Goal: Task Accomplishment & Management: Use online tool/utility

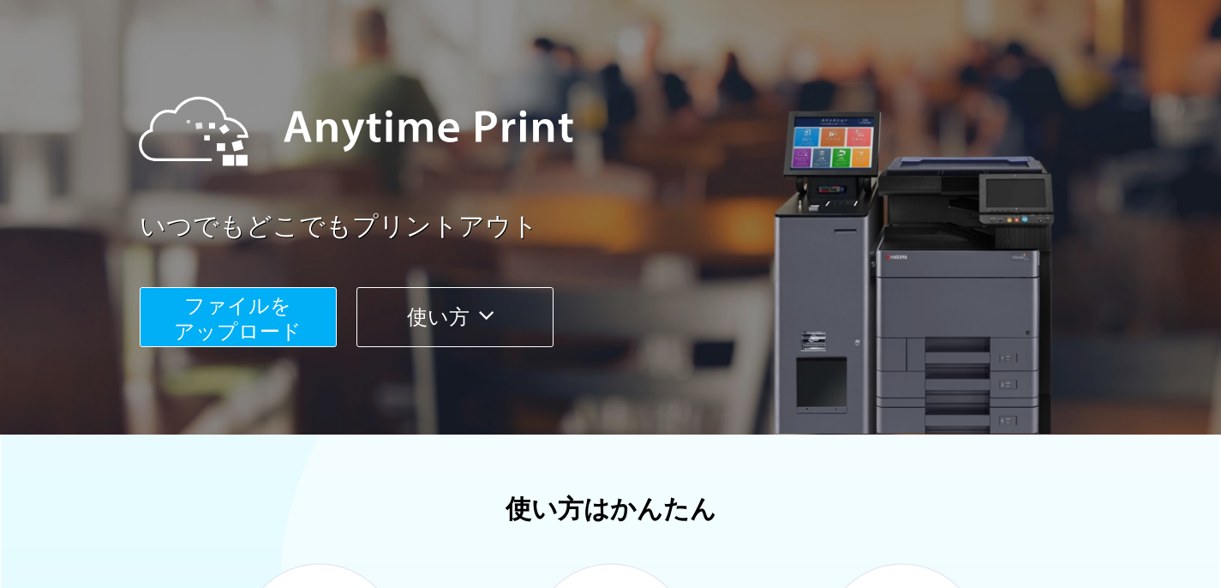
scroll to position [188, 0]
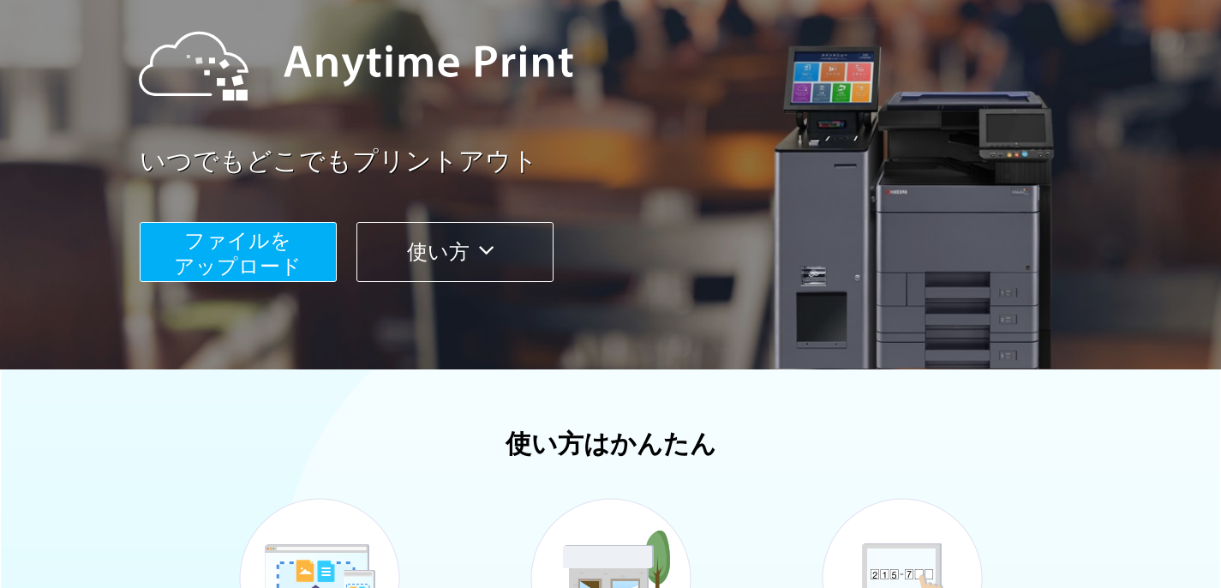
click at [310, 268] on button "ファイルを ​​アップロード" at bounding box center [238, 252] width 197 height 60
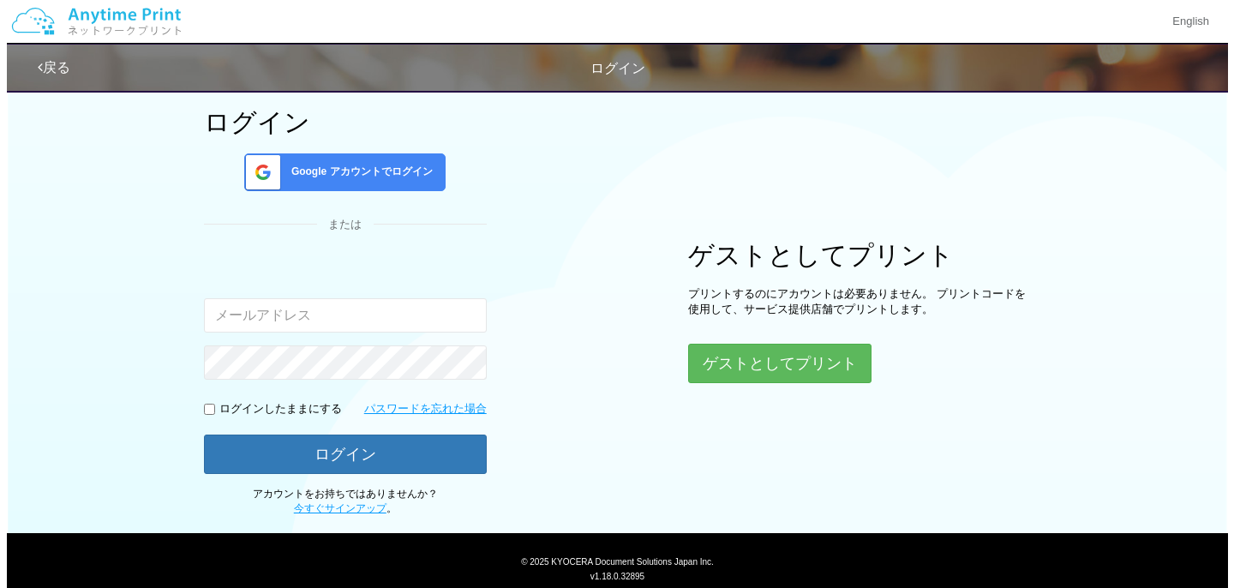
scroll to position [146, 0]
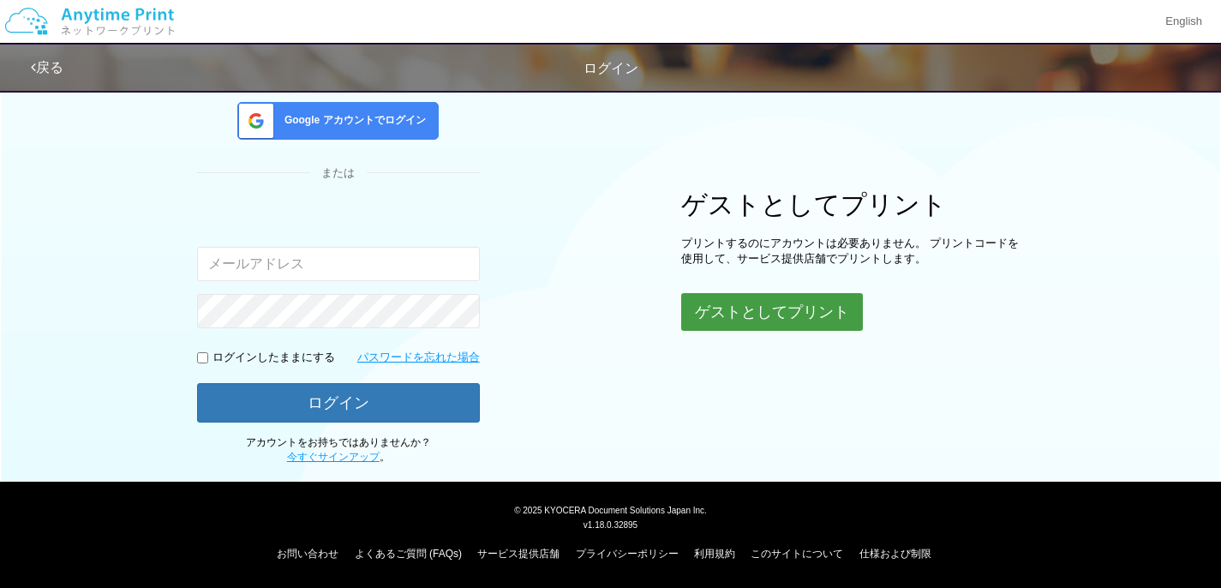
click at [754, 306] on button "ゲストとしてプリント" at bounding box center [772, 312] width 182 height 38
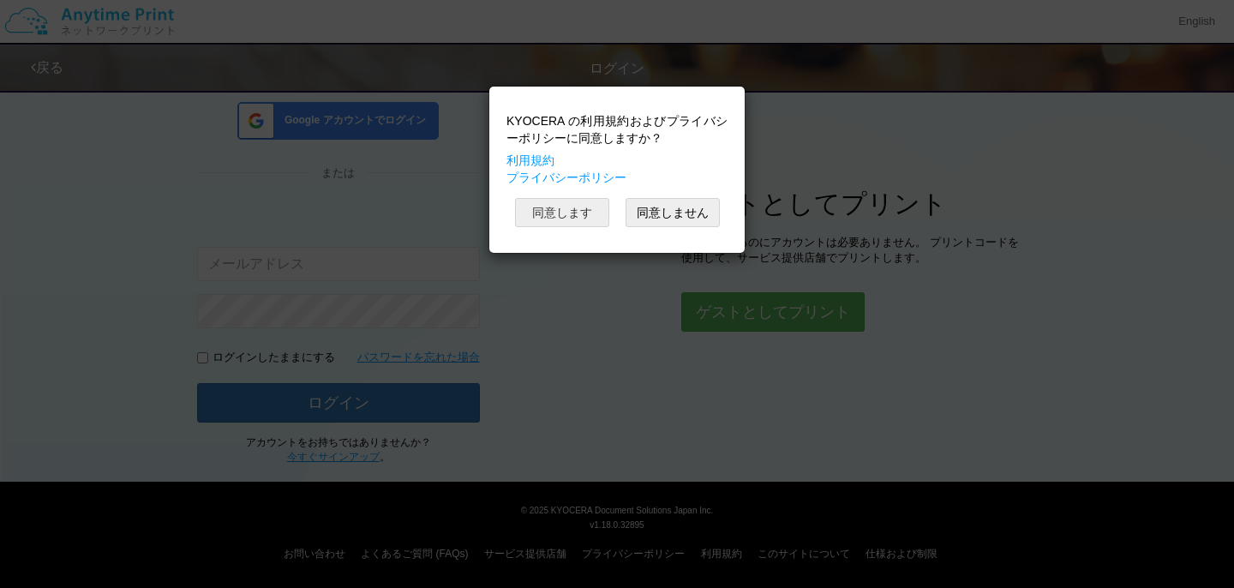
click at [584, 218] on button "同意します" at bounding box center [562, 212] width 94 height 29
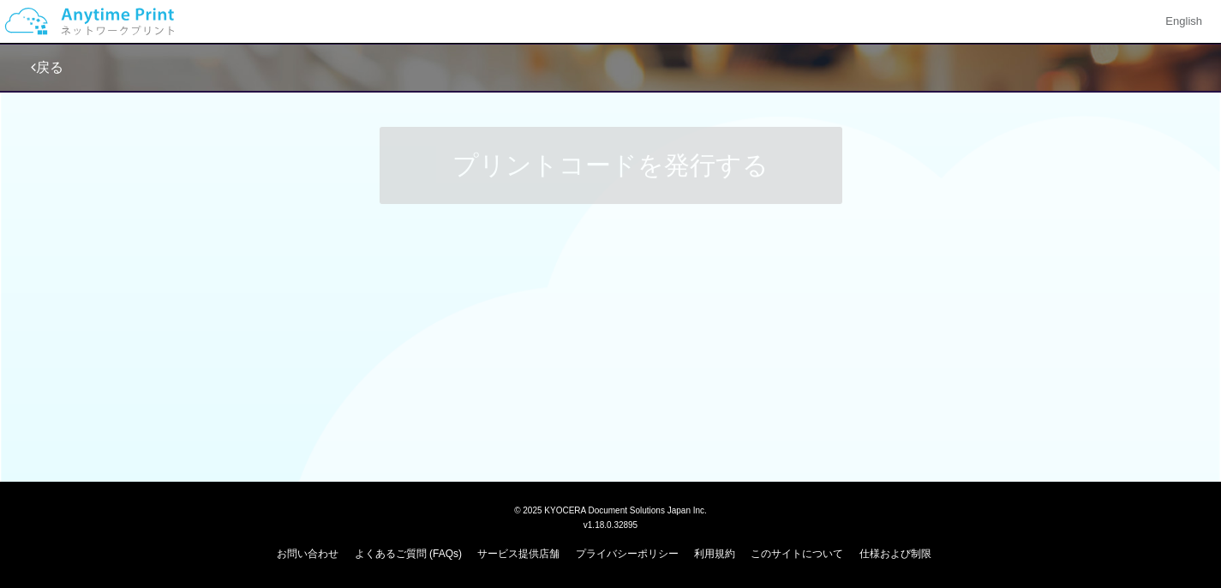
scroll to position [146, 0]
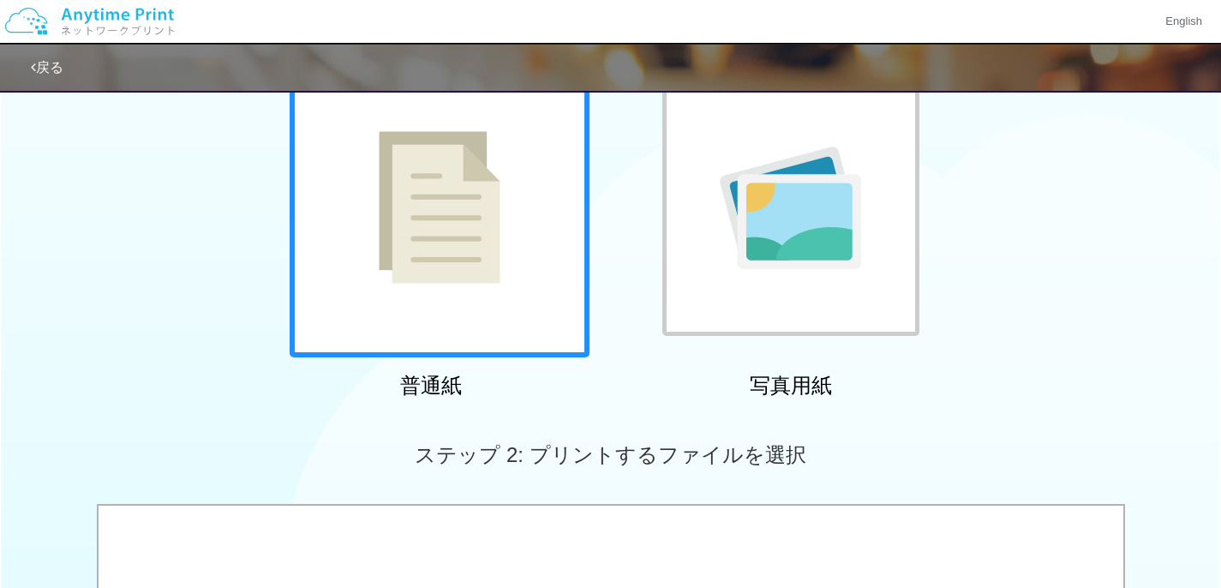
click at [565, 247] on div at bounding box center [440, 207] width 300 height 300
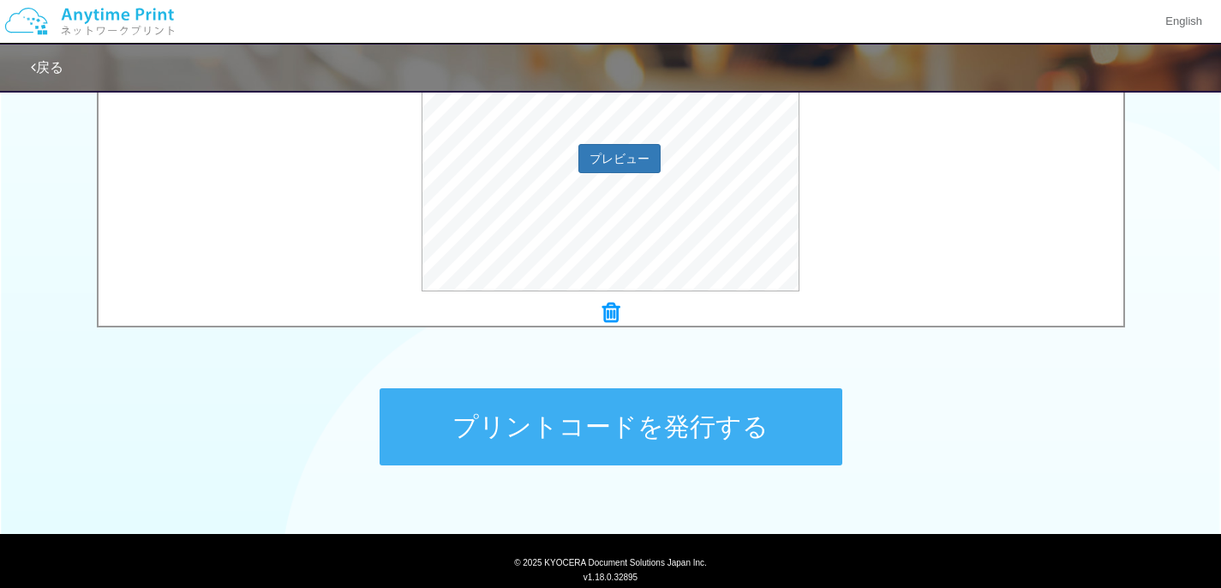
scroll to position [715, 0]
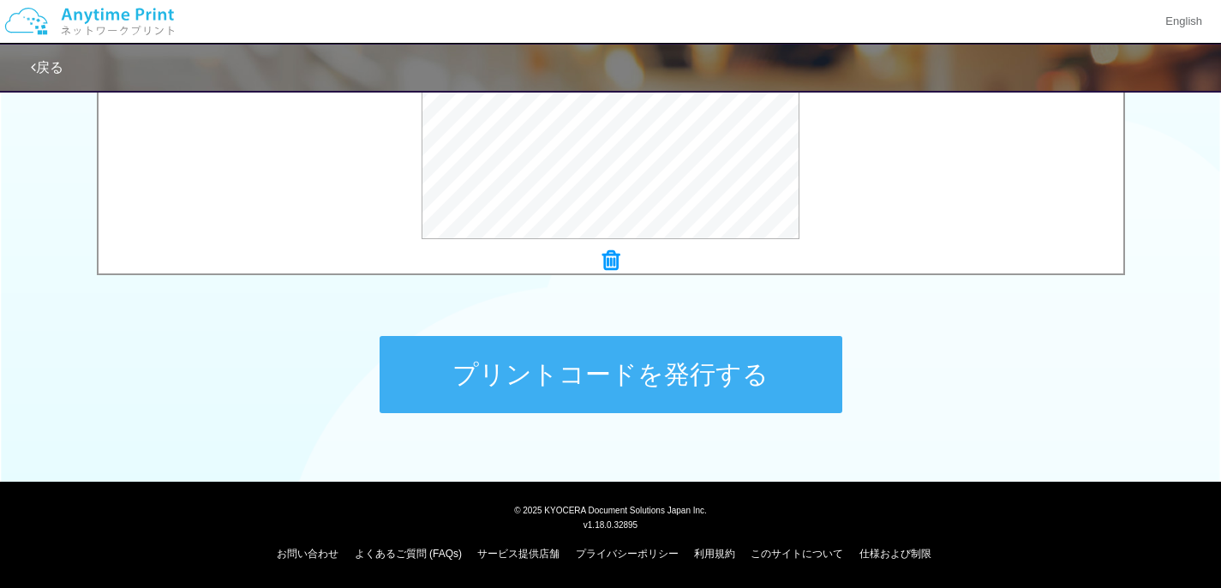
click at [745, 353] on button "プリントコードを発行する" at bounding box center [611, 374] width 463 height 77
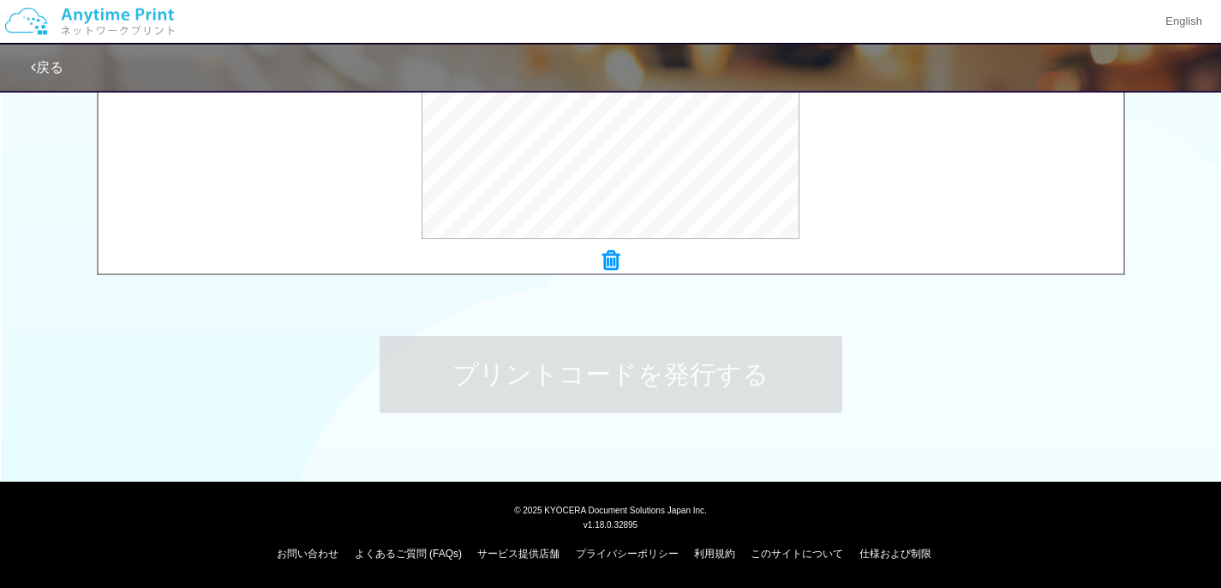
scroll to position [0, 0]
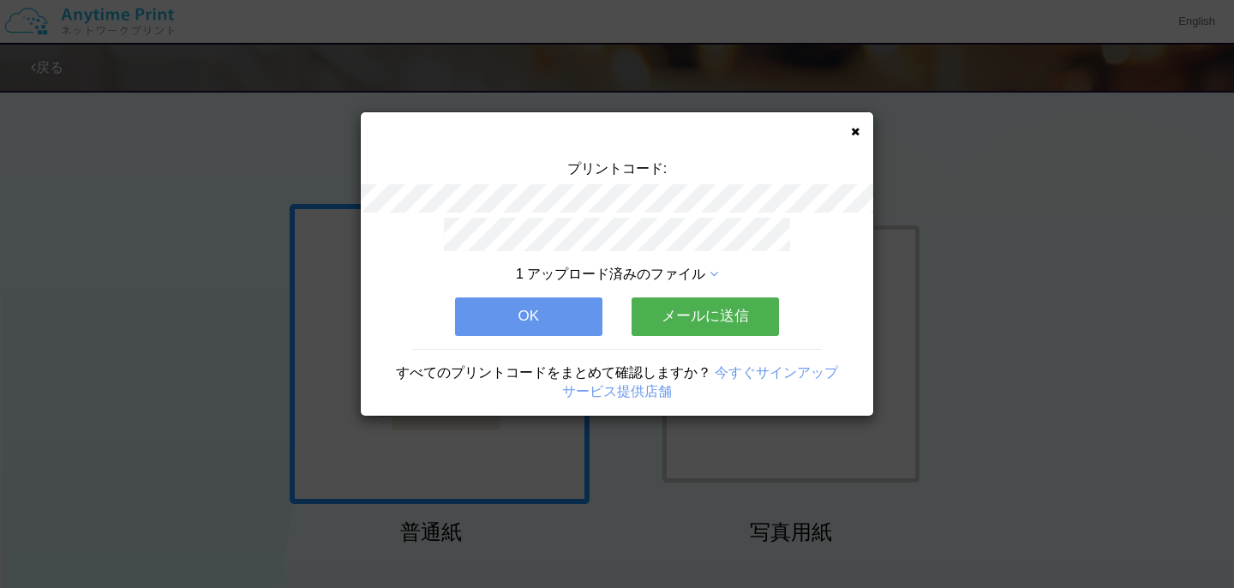
click at [854, 126] on icon at bounding box center [855, 131] width 9 height 11
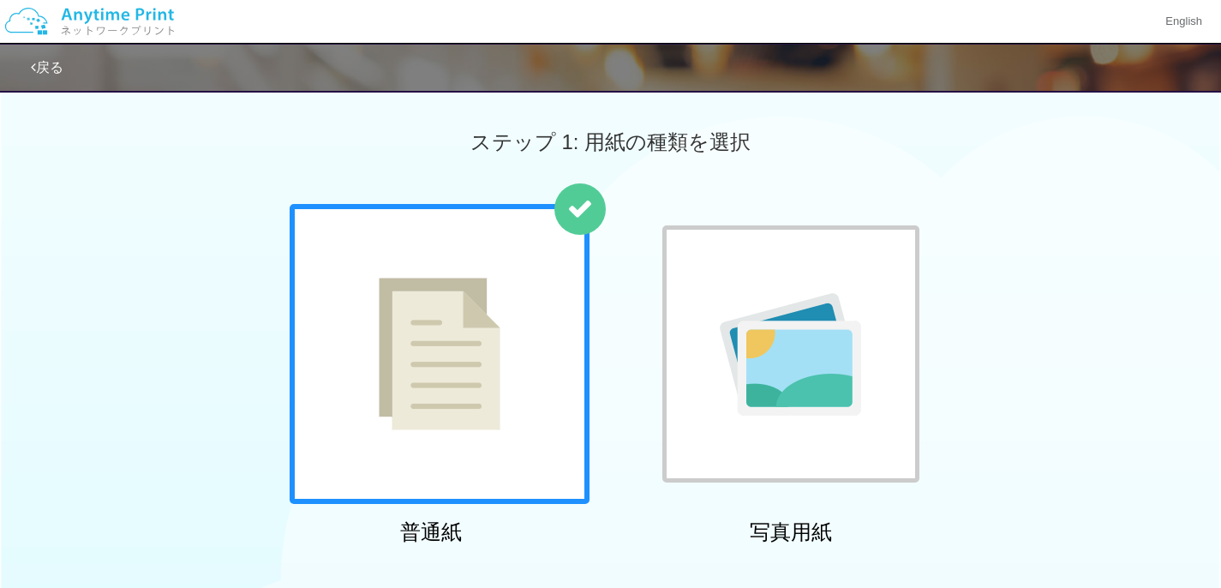
click at [57, 80] on div "戻る" at bounding box center [545, 68] width 1028 height 46
click at [52, 66] on link "戻る" at bounding box center [47, 67] width 33 height 15
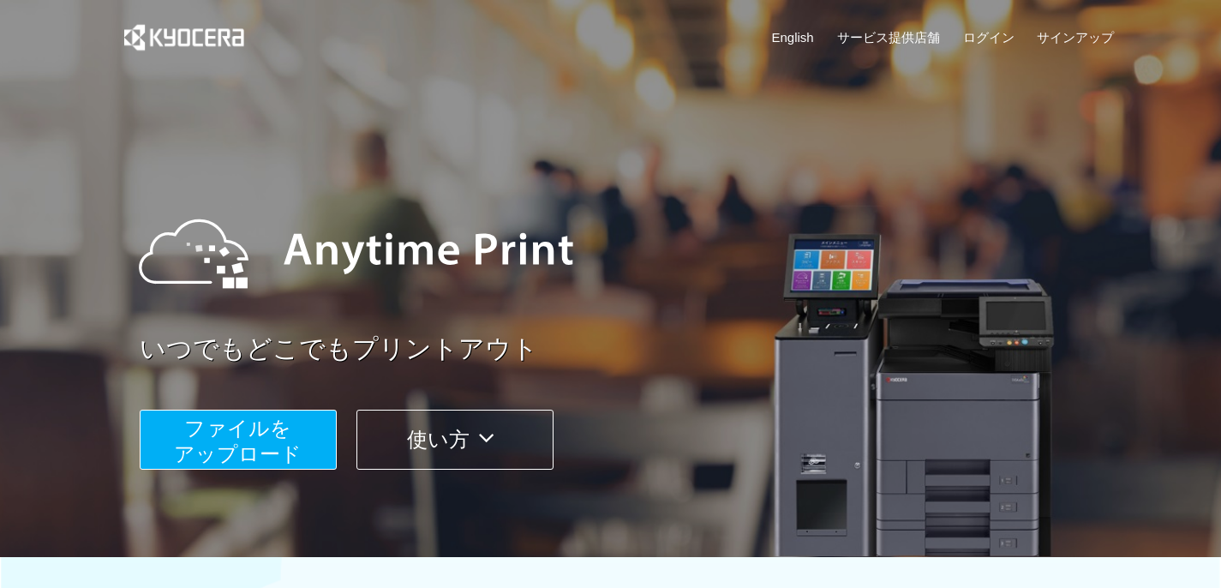
click at [212, 434] on span "ファイルを ​​アップロード" at bounding box center [238, 440] width 128 height 49
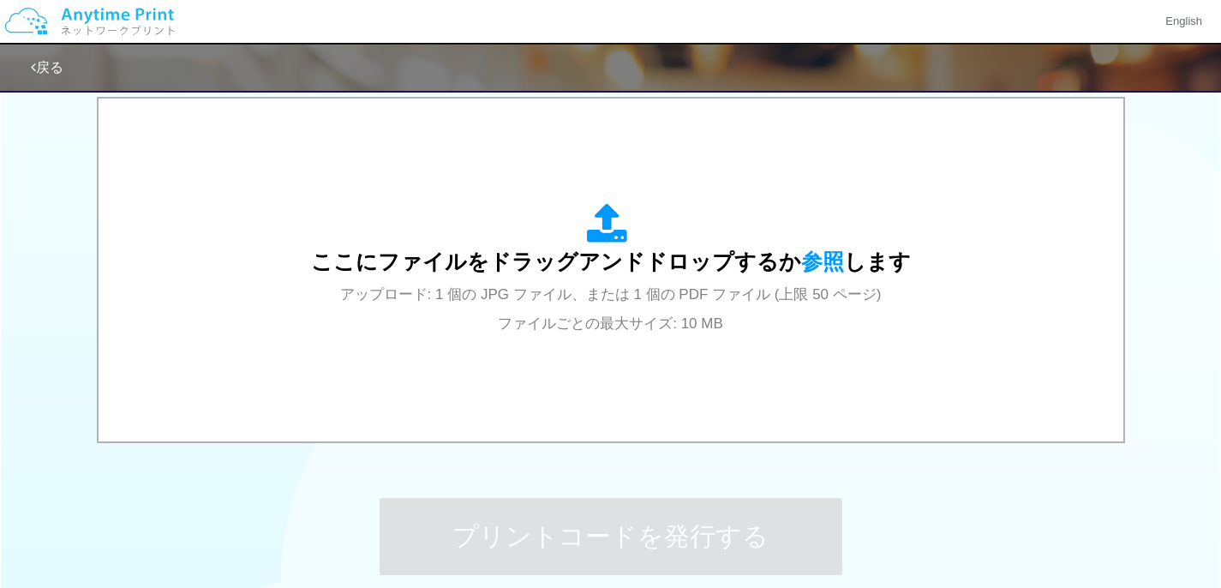
scroll to position [583, 0]
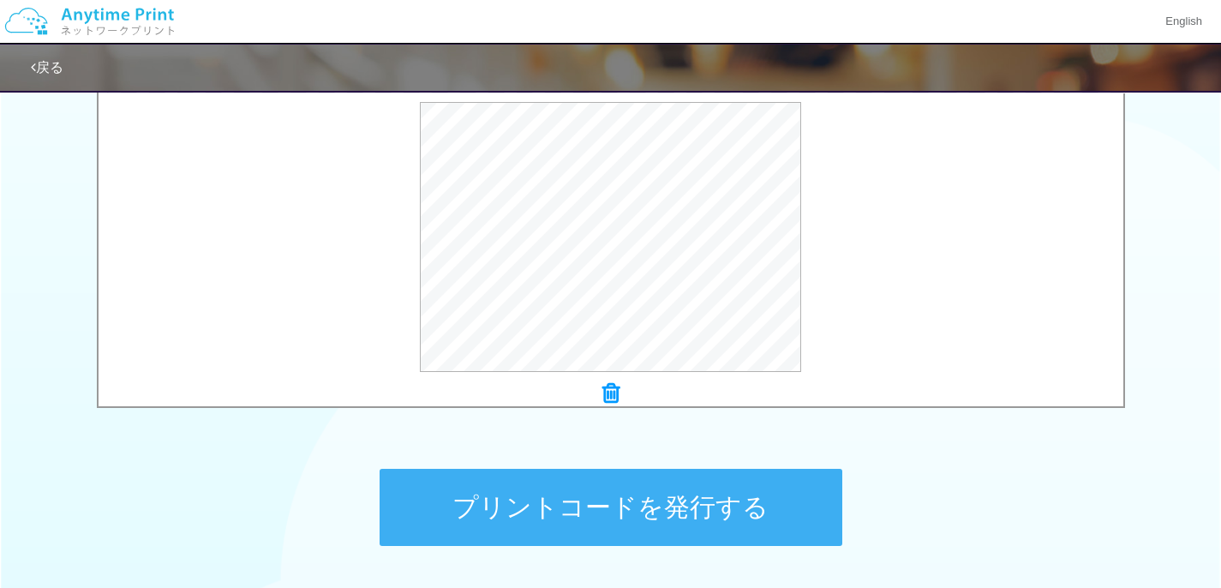
click at [545, 509] on button "プリントコードを発行する" at bounding box center [611, 507] width 463 height 77
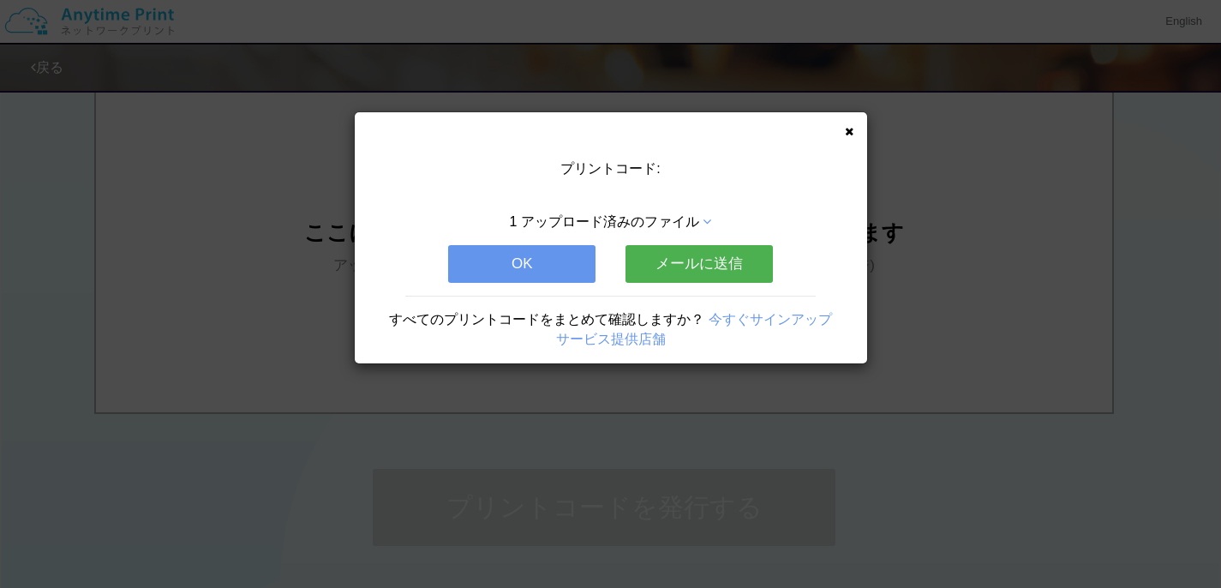
scroll to position [0, 0]
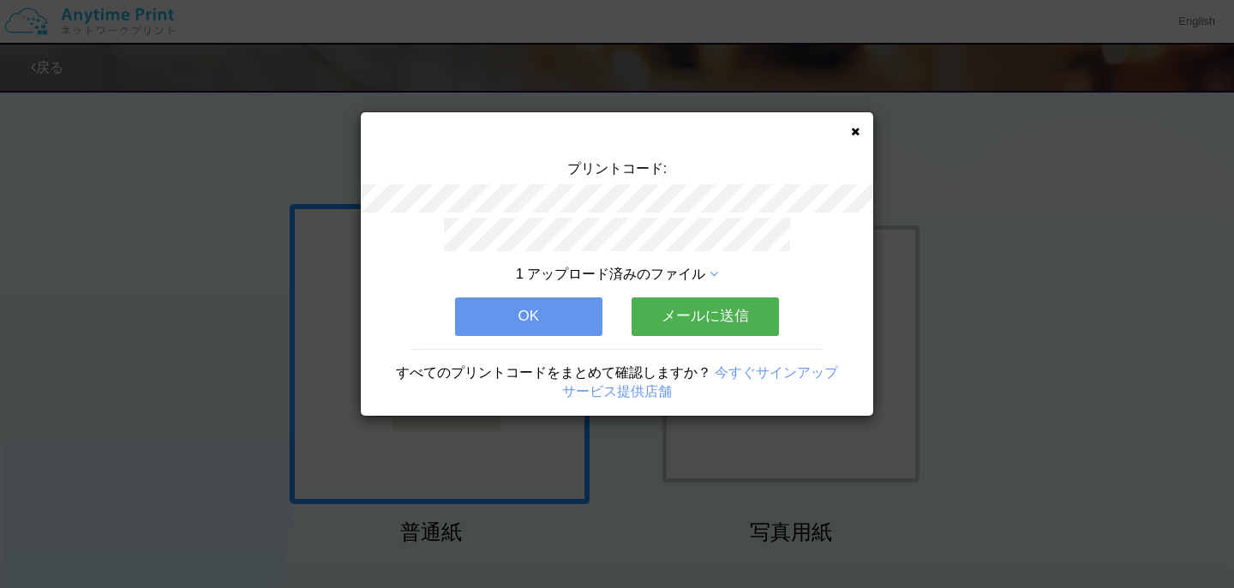
click at [853, 128] on icon at bounding box center [855, 131] width 9 height 11
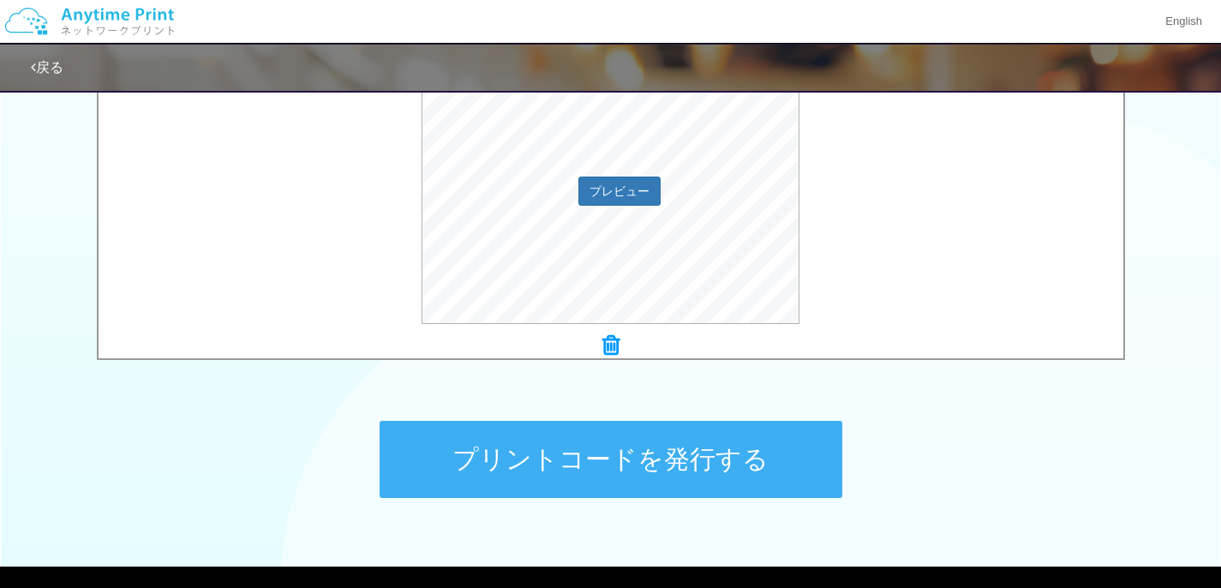
scroll to position [715, 0]
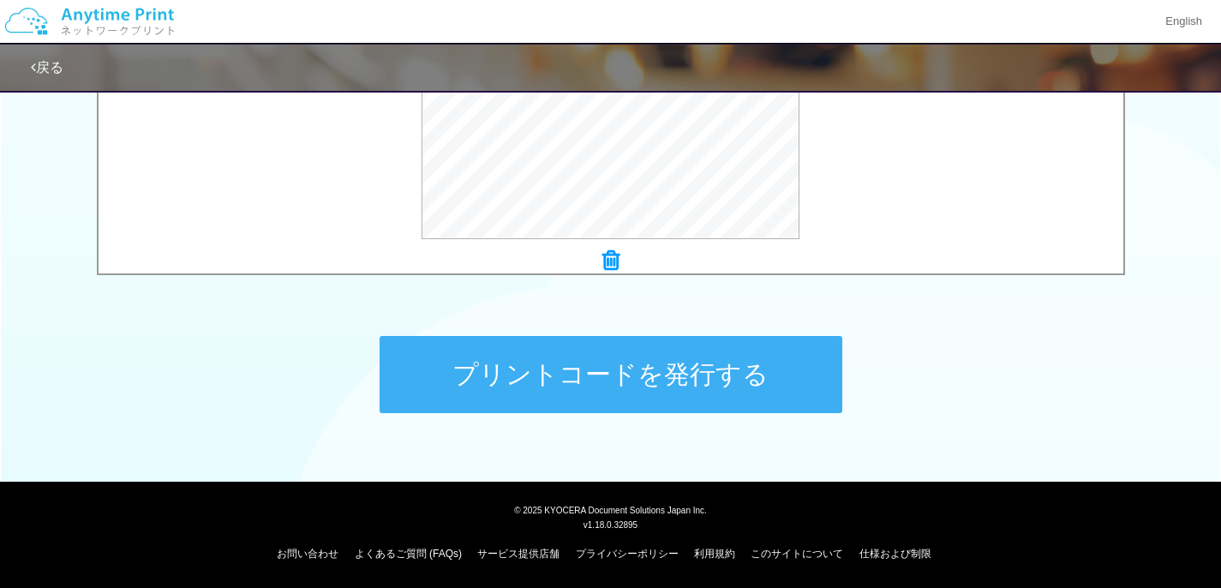
click at [816, 367] on button "プリントコードを発行する" at bounding box center [611, 374] width 463 height 77
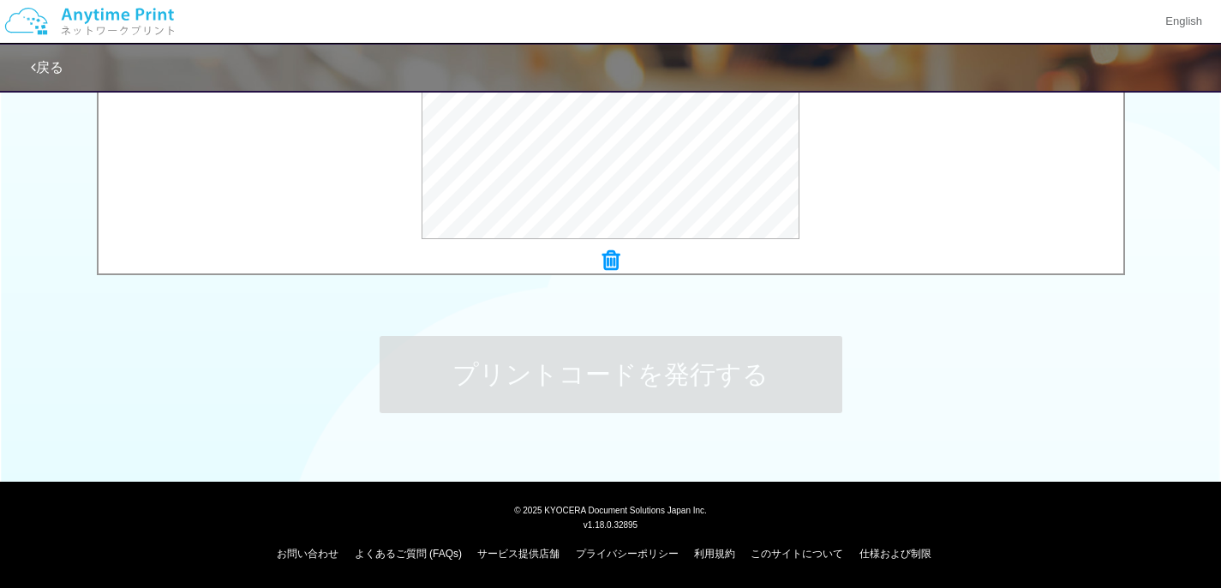
scroll to position [0, 0]
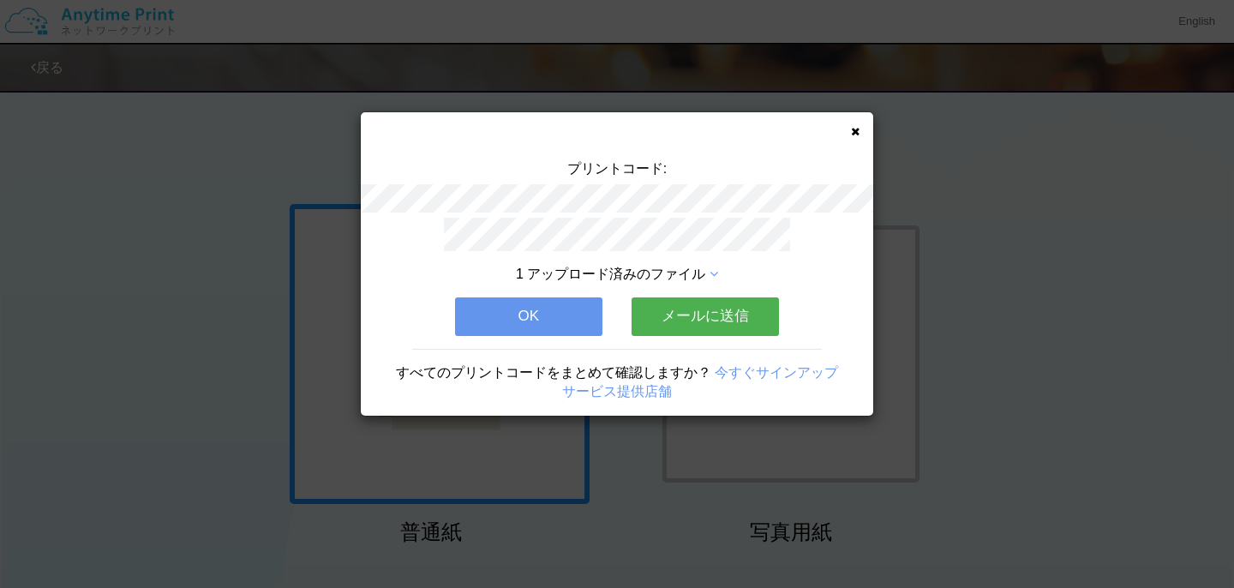
click at [854, 130] on icon at bounding box center [855, 131] width 9 height 11
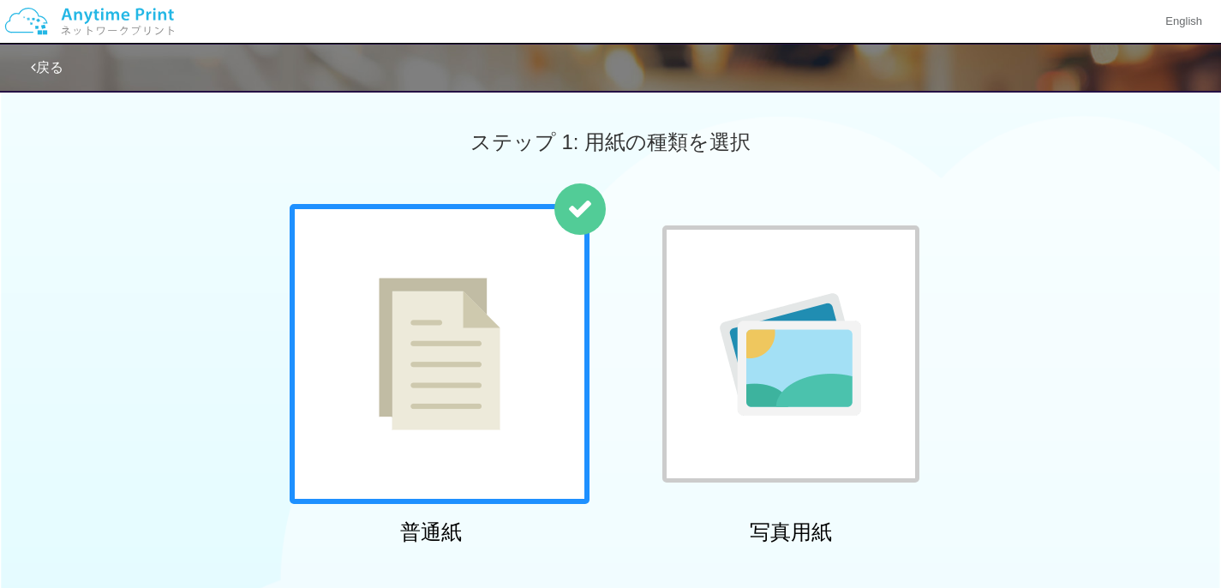
click at [568, 460] on div at bounding box center [440, 354] width 300 height 300
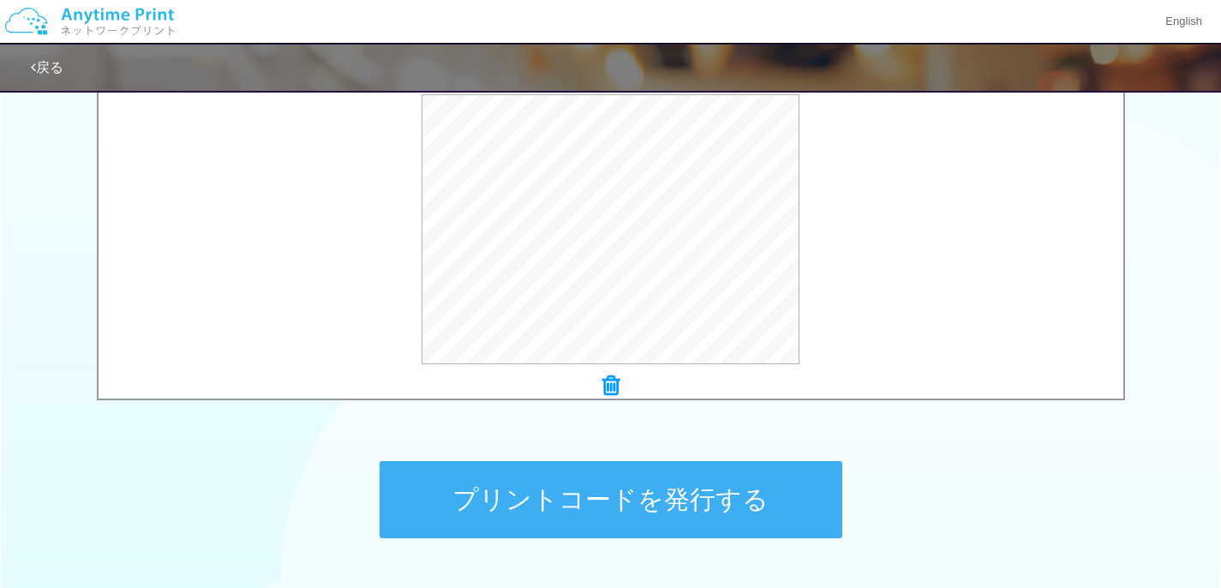
scroll to position [591, 0]
click at [775, 511] on button "プリントコードを発行する" at bounding box center [611, 498] width 463 height 77
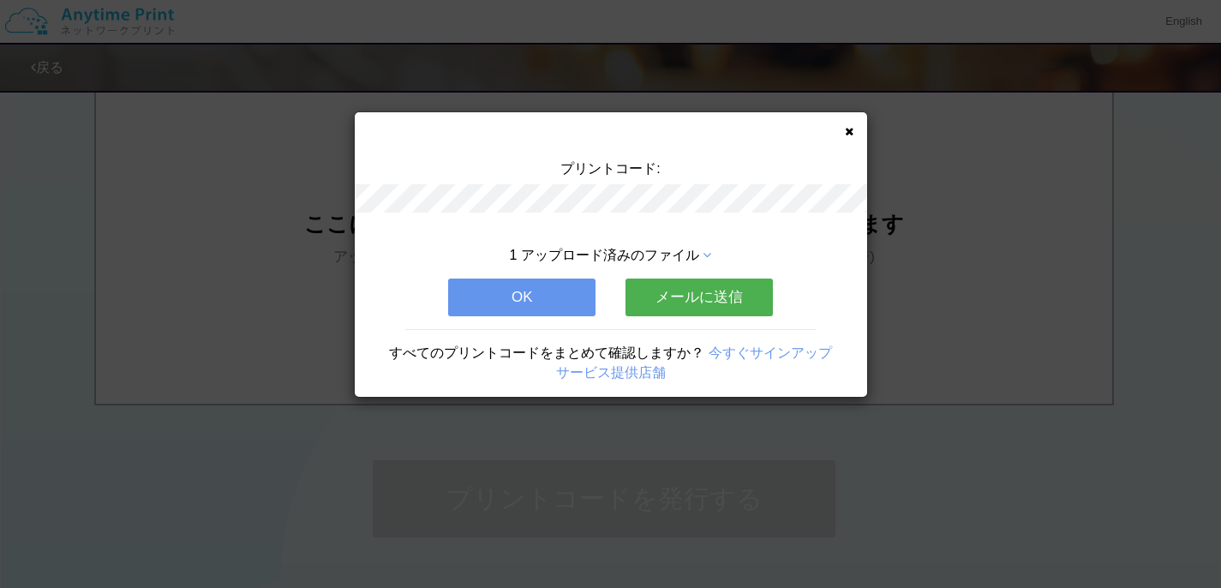
scroll to position [0, 0]
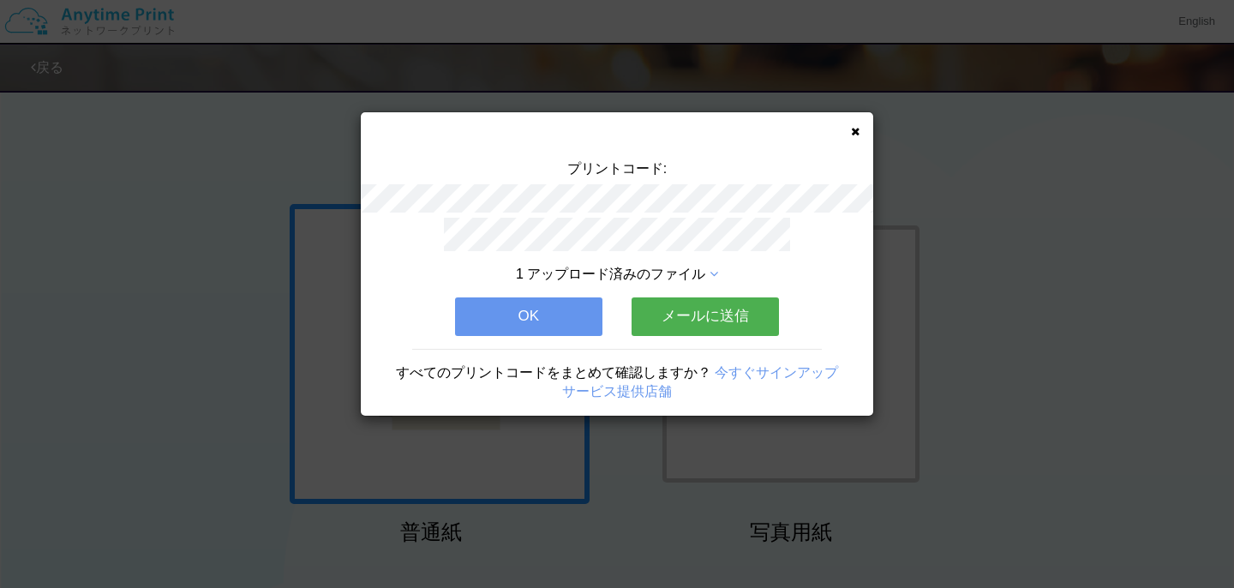
click at [856, 132] on icon at bounding box center [855, 131] width 9 height 11
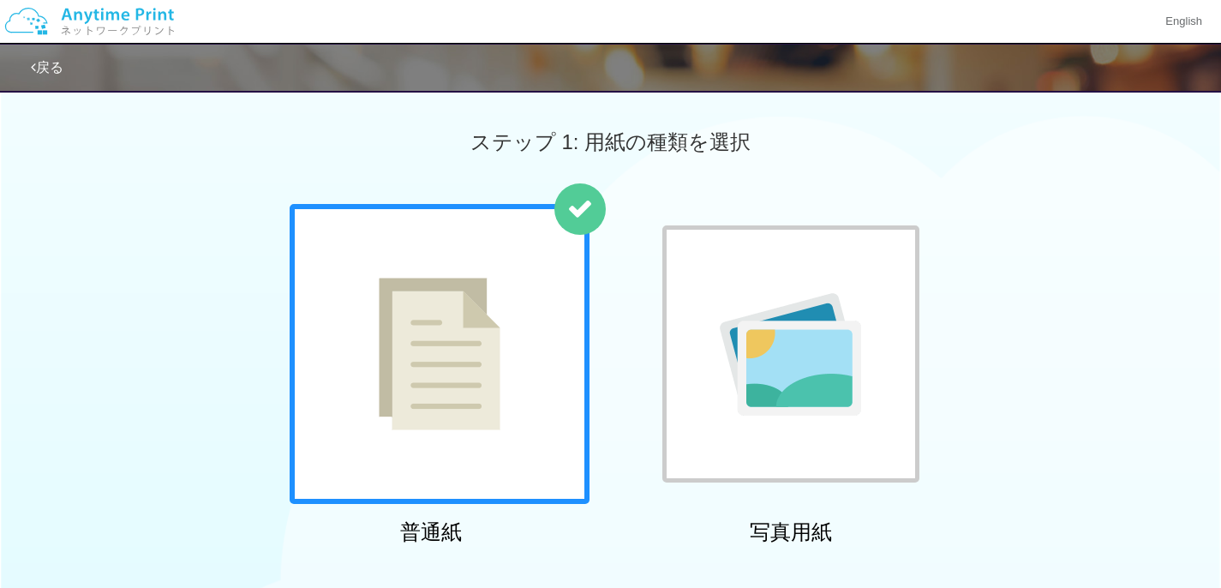
click at [368, 350] on div at bounding box center [440, 354] width 300 height 300
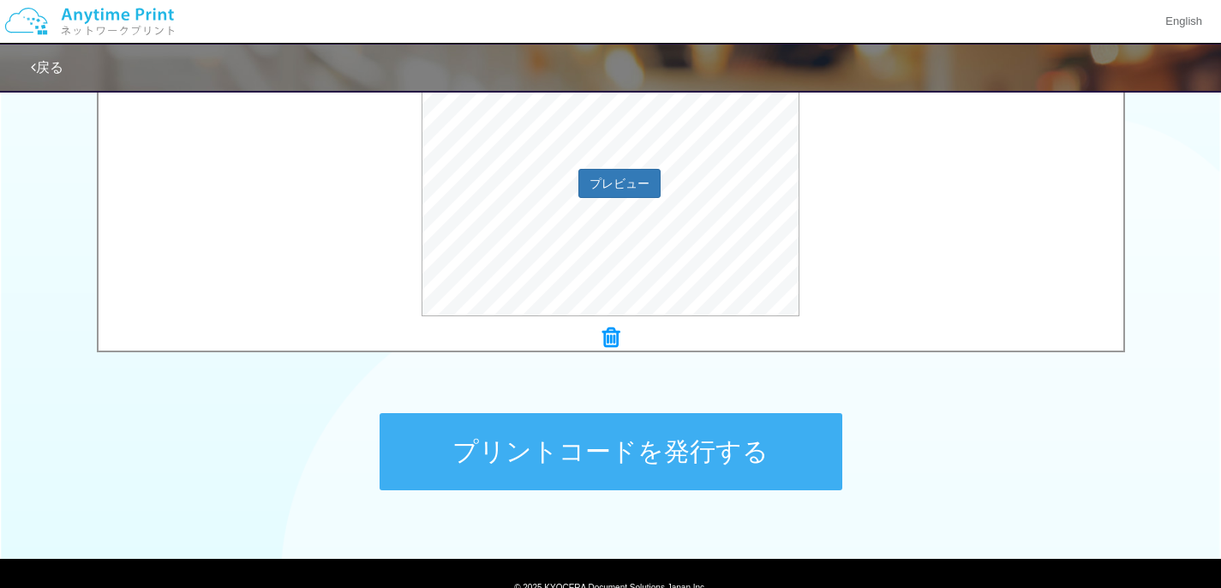
scroll to position [641, 0]
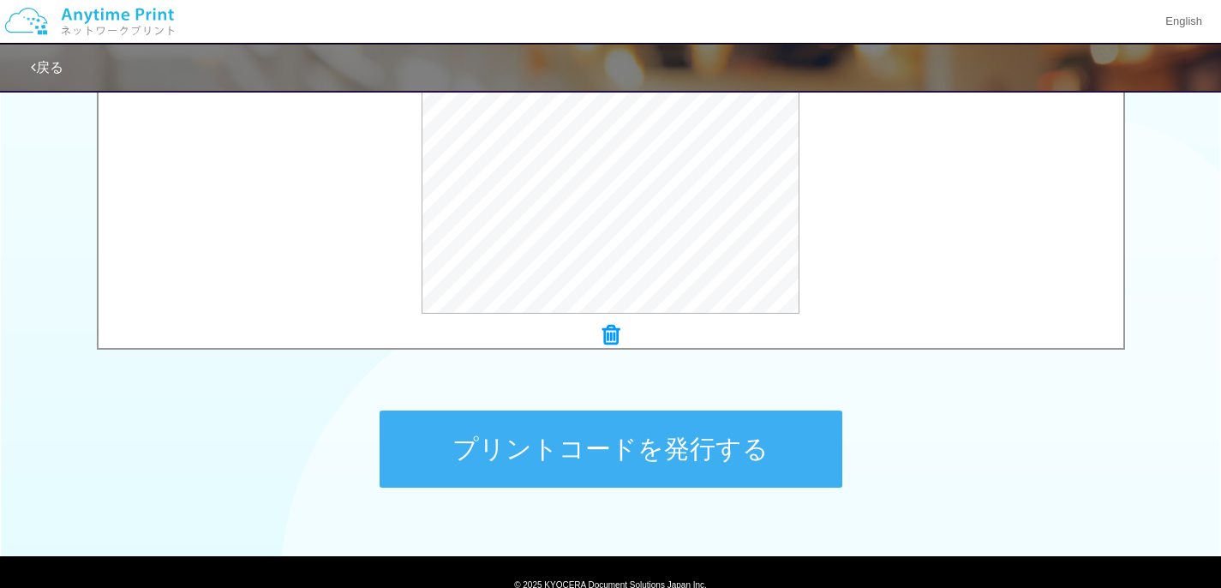
click at [476, 437] on button "プリントコードを発行する" at bounding box center [611, 448] width 463 height 77
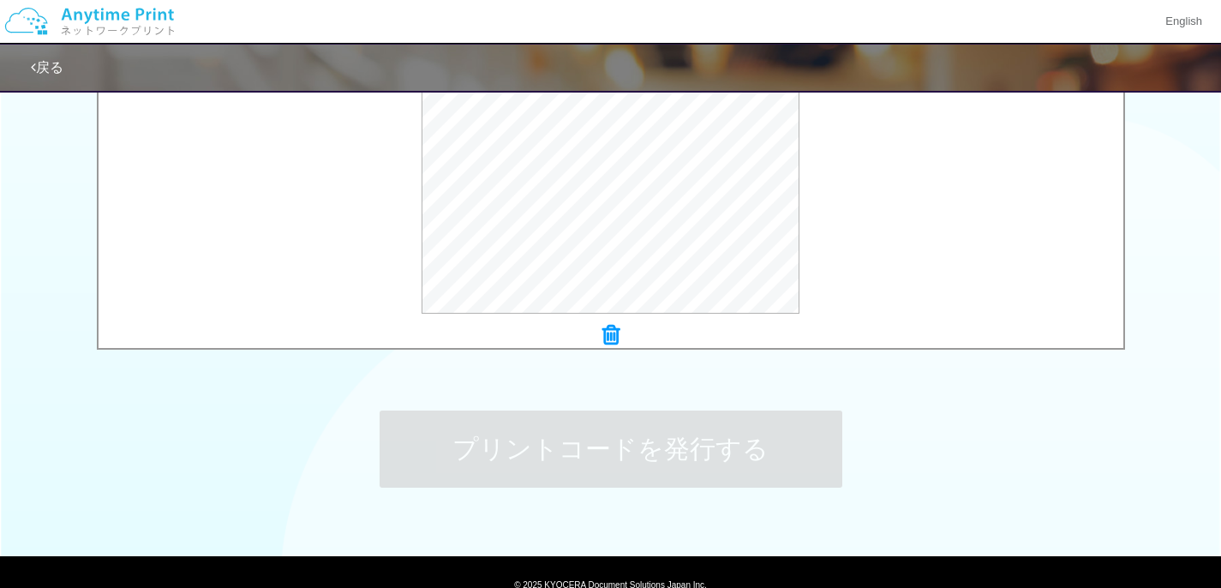
scroll to position [0, 0]
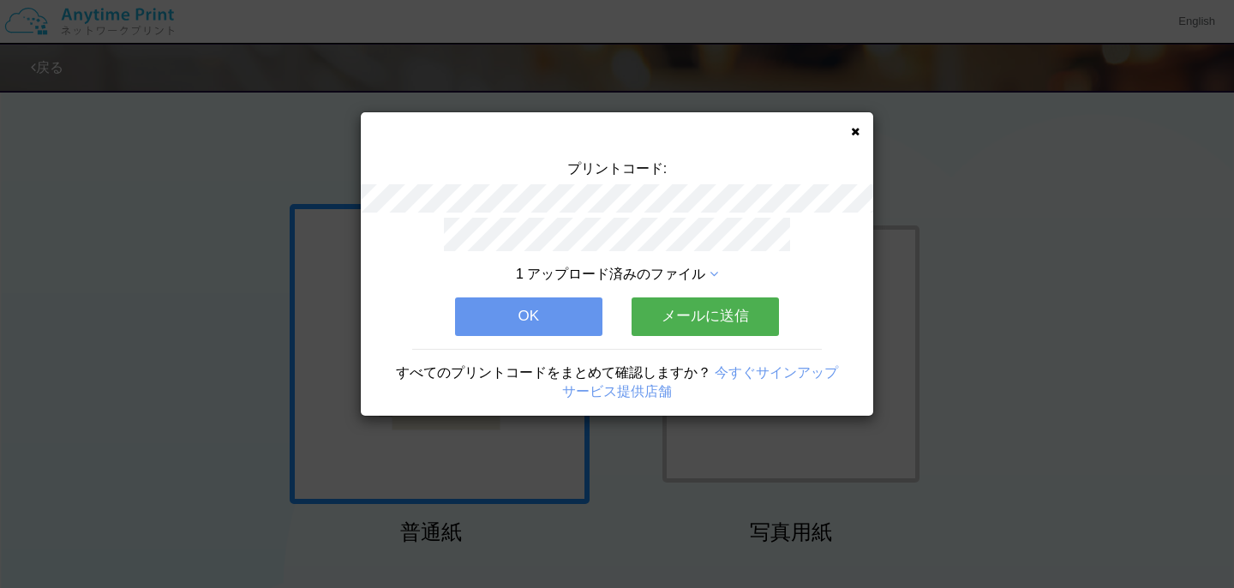
click at [858, 127] on icon at bounding box center [855, 131] width 9 height 11
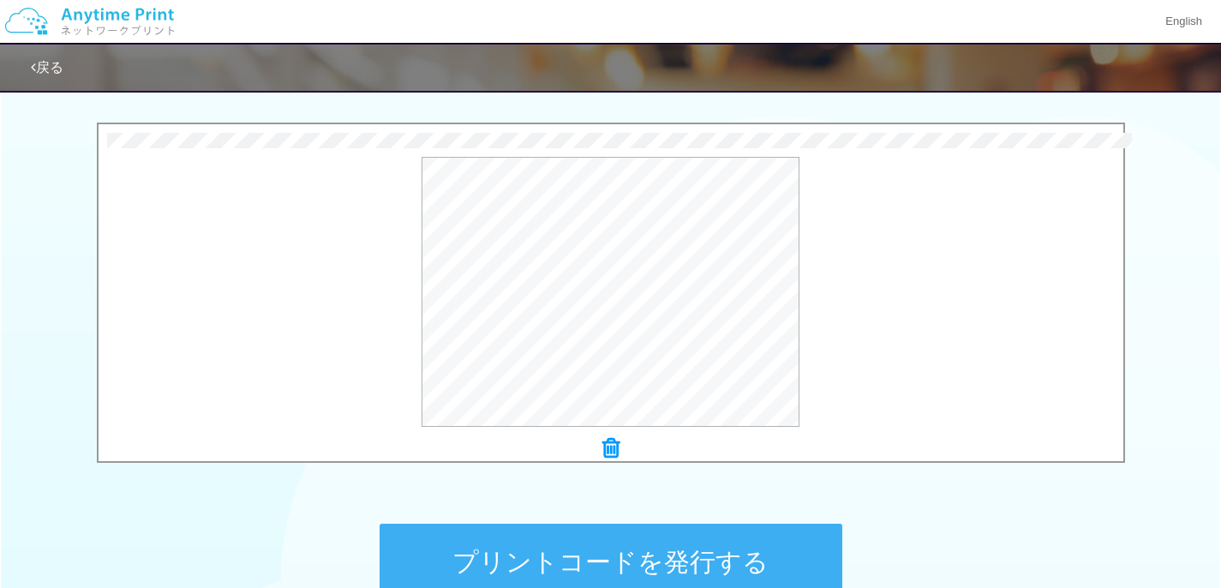
scroll to position [585, 0]
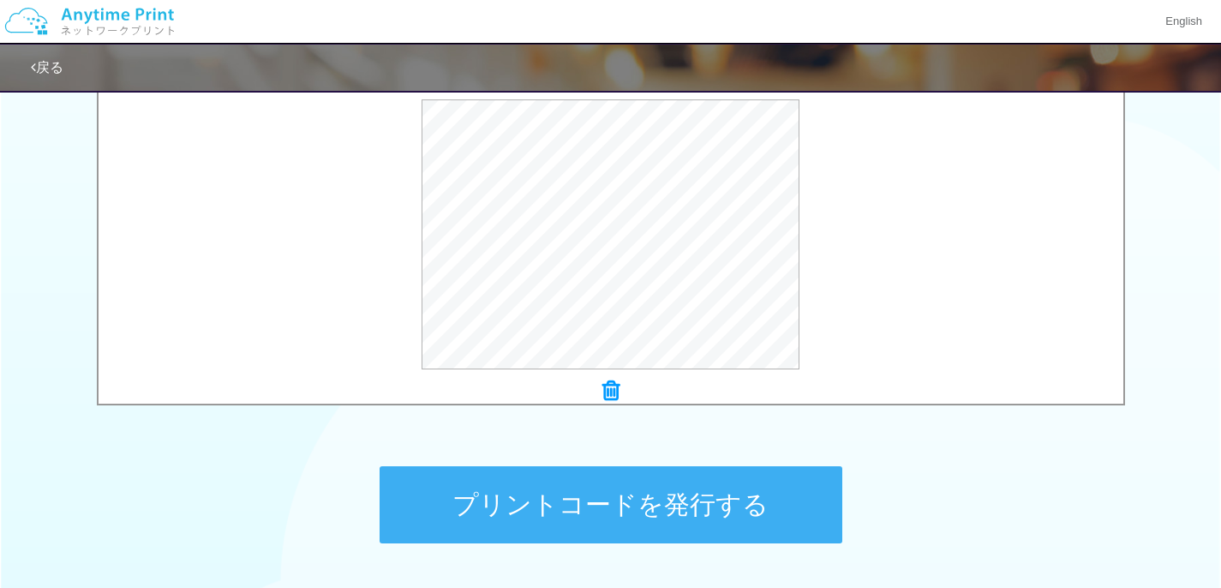
click at [690, 488] on button "プリントコードを発行する" at bounding box center [611, 504] width 463 height 77
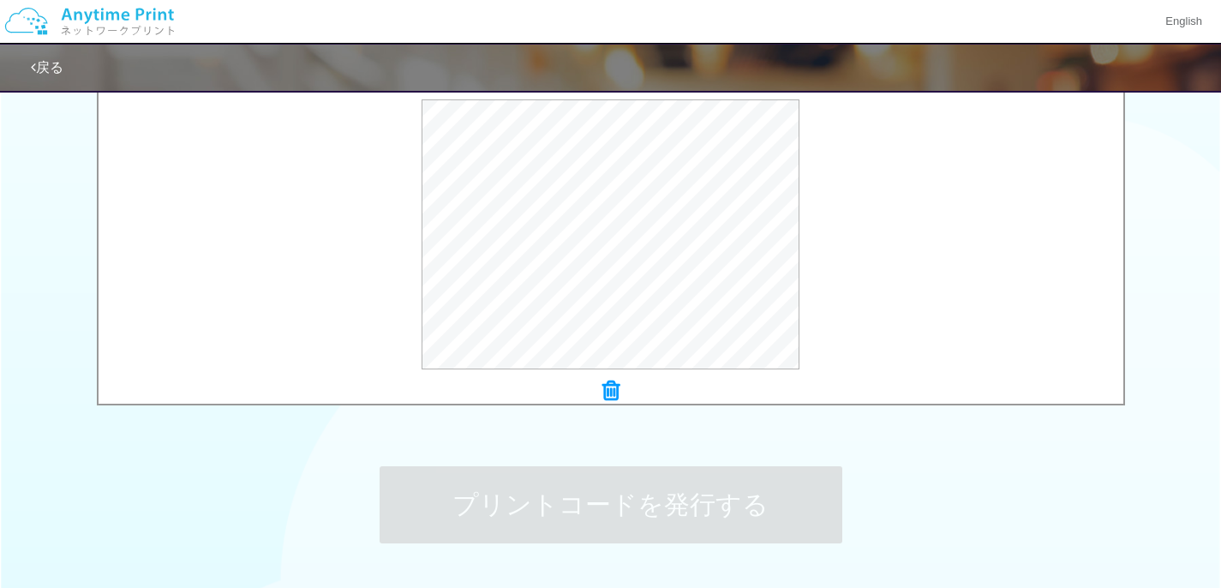
scroll to position [0, 0]
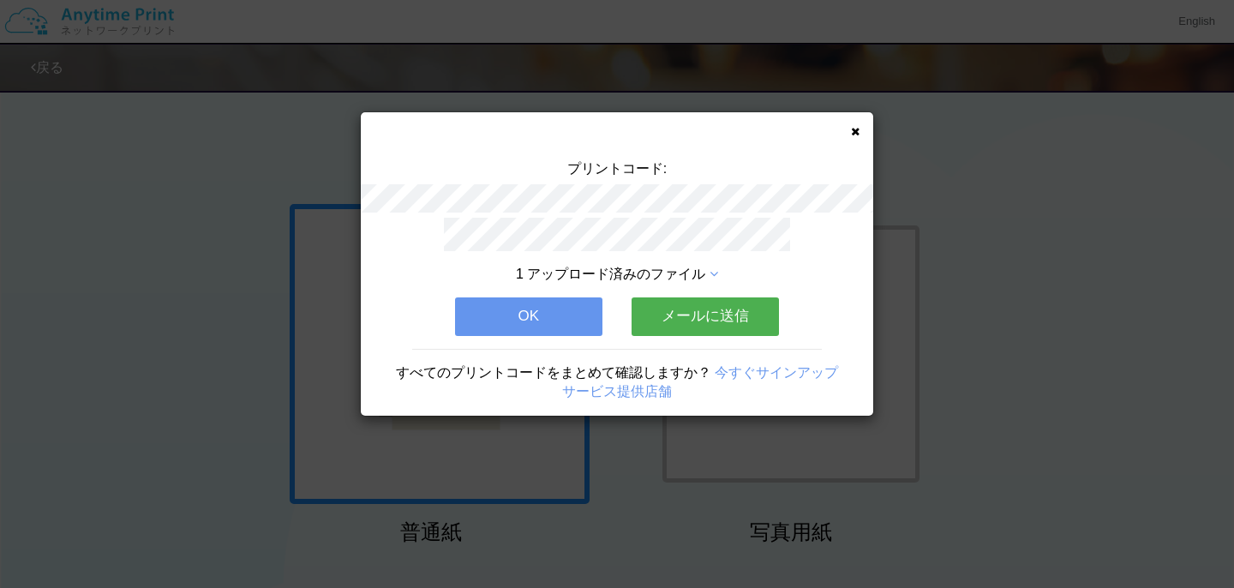
click at [863, 125] on div "プリントコード: 1 アップロード済みのファイル OK メールに送信 すべてのプリントコードをまとめて確認しますか？ 今すぐサインアップ サービス提供店舗" at bounding box center [617, 263] width 512 height 303
click at [856, 130] on icon at bounding box center [855, 131] width 9 height 11
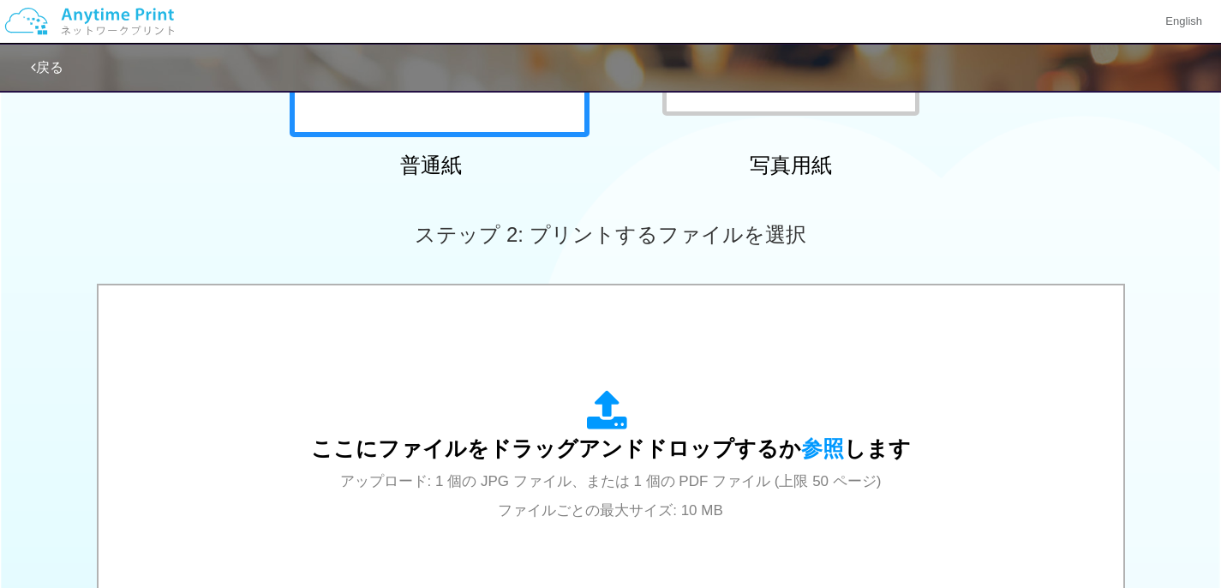
scroll to position [328, 0]
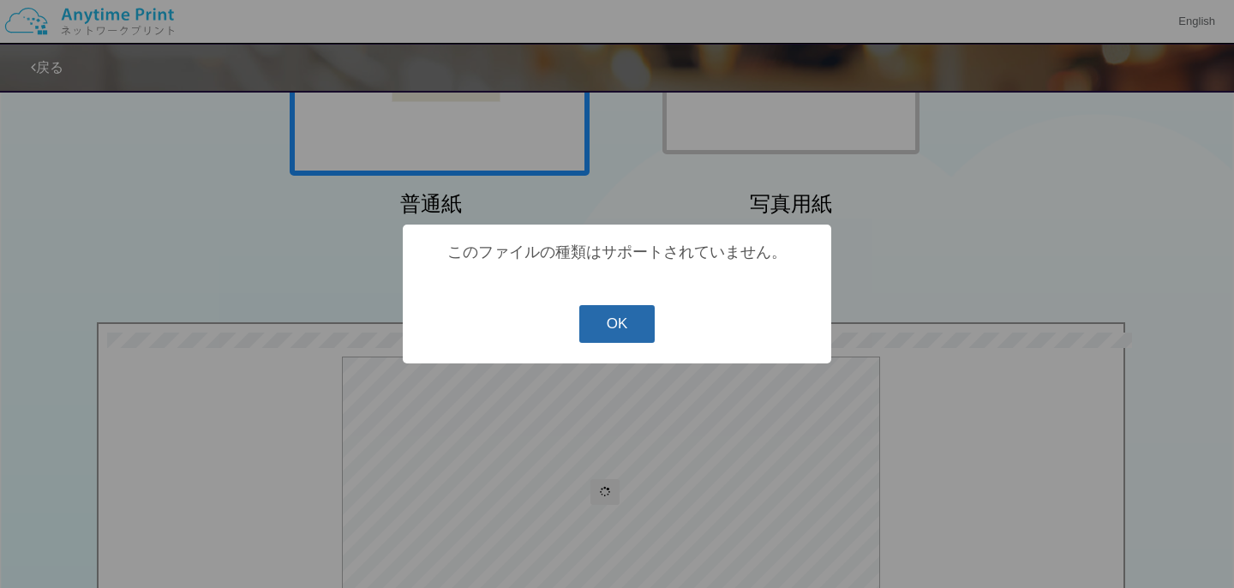
click at [630, 329] on button "OK" at bounding box center [617, 324] width 76 height 38
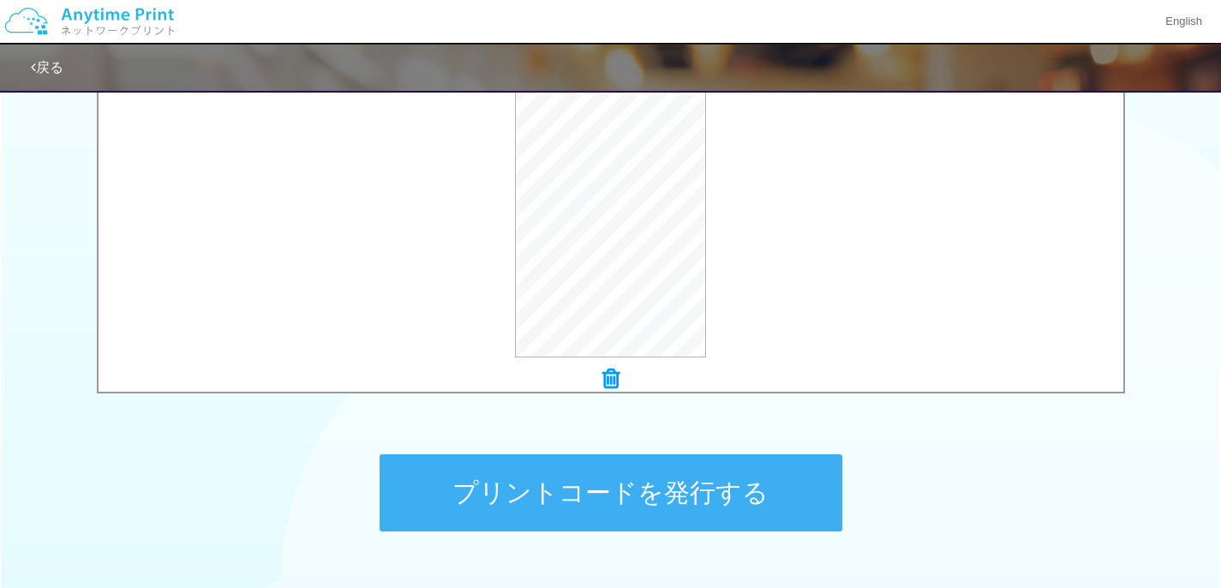
scroll to position [598, 0]
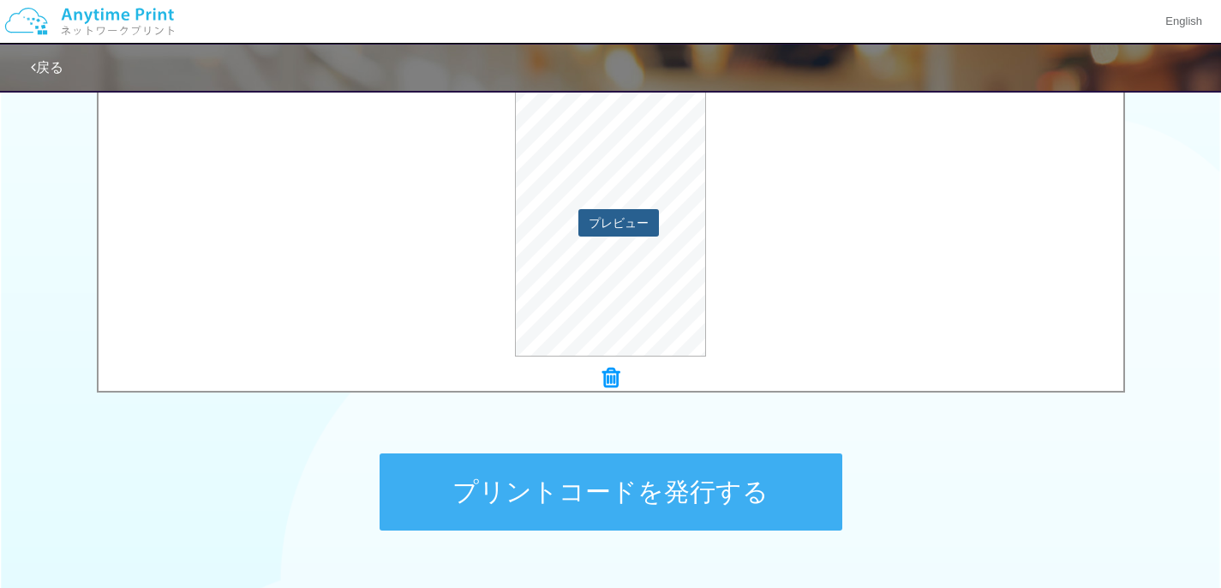
click at [638, 232] on button "プレビュー" at bounding box center [618, 222] width 81 height 27
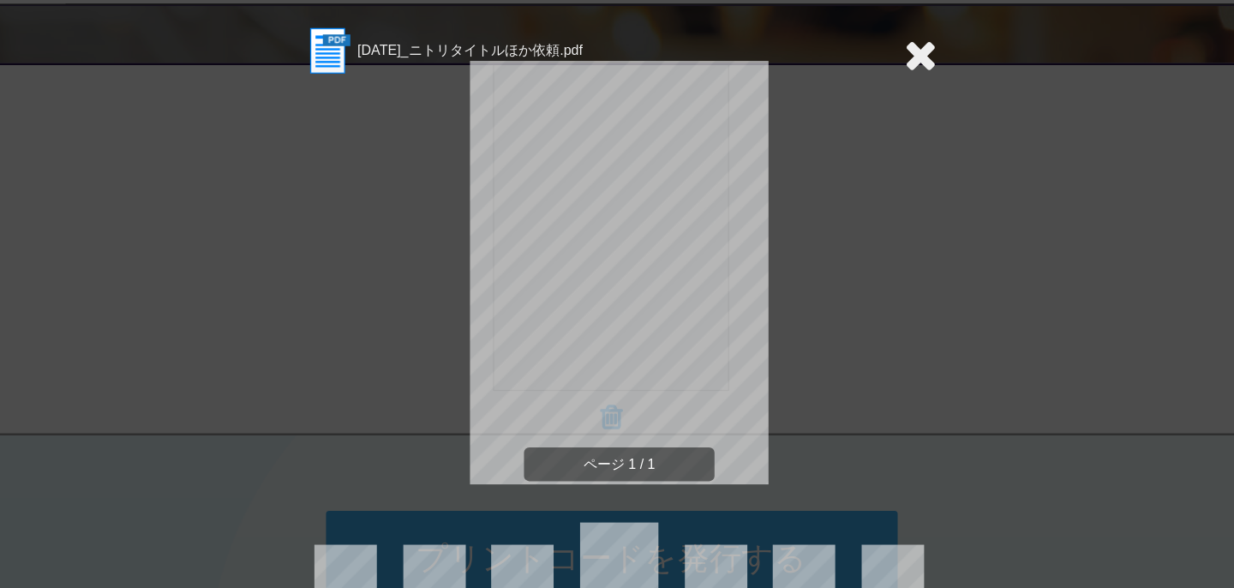
click at [864, 84] on icon at bounding box center [860, 84] width 27 height 34
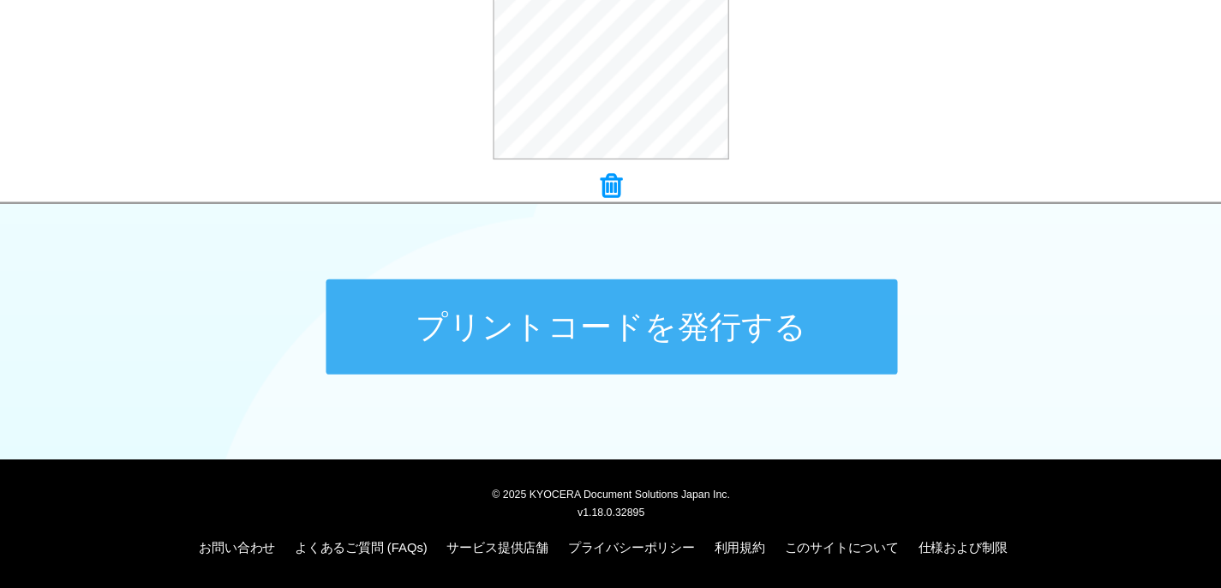
scroll to position [715, 0]
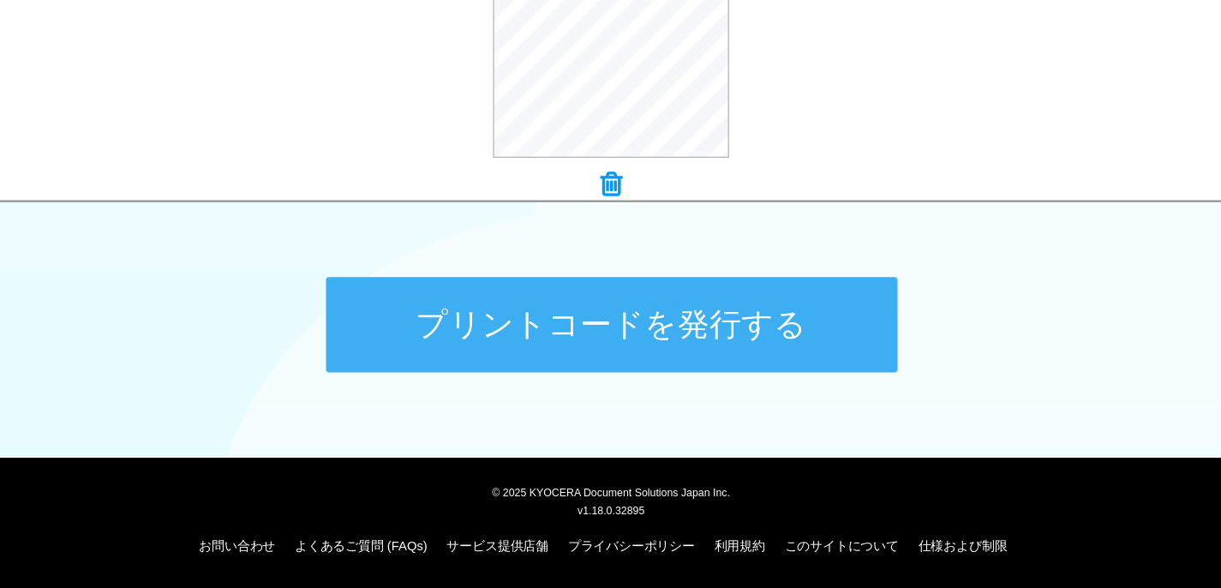
click at [489, 363] on button "プリントコードを発行する" at bounding box center [611, 374] width 463 height 77
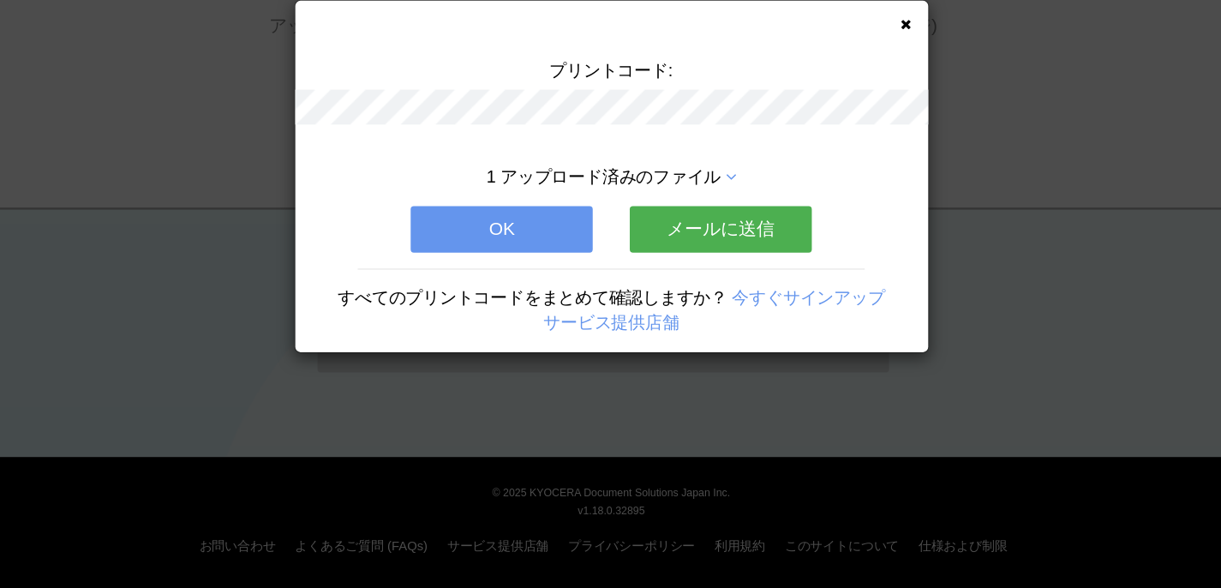
scroll to position [0, 0]
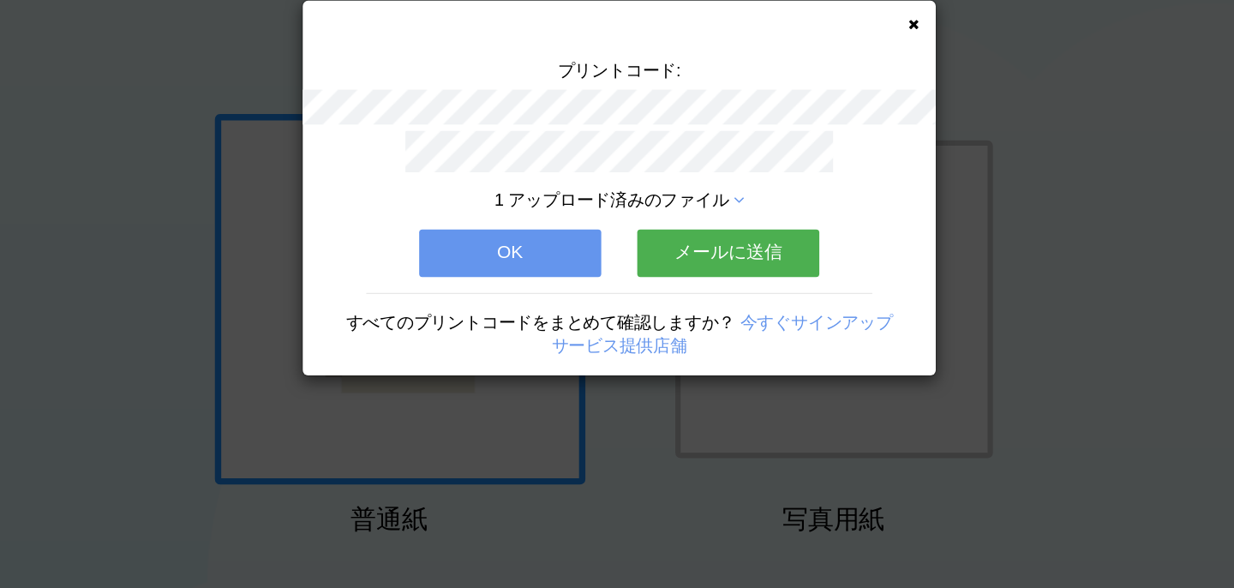
click at [526, 328] on button "OK" at bounding box center [528, 316] width 147 height 38
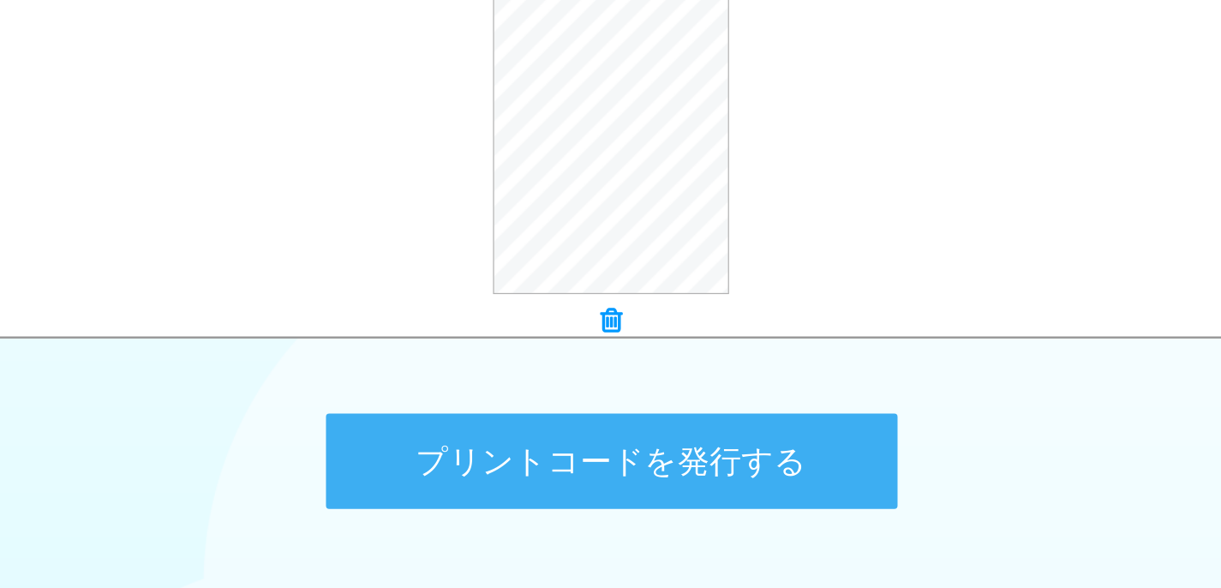
scroll to position [682, 0]
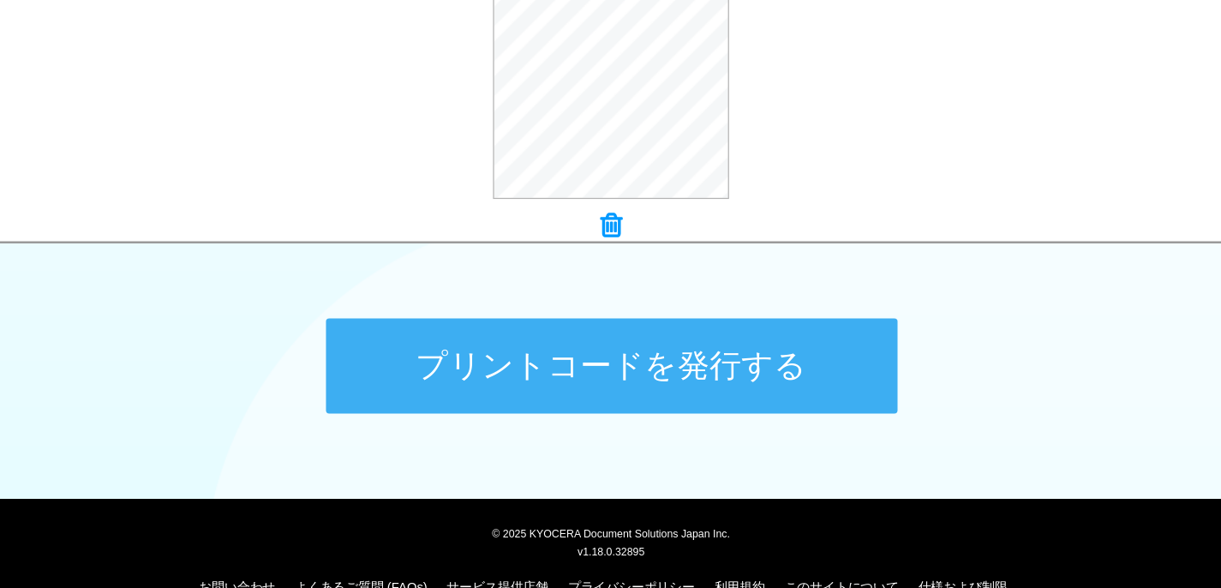
click at [563, 389] on button "プリントコードを発行する" at bounding box center [611, 407] width 463 height 77
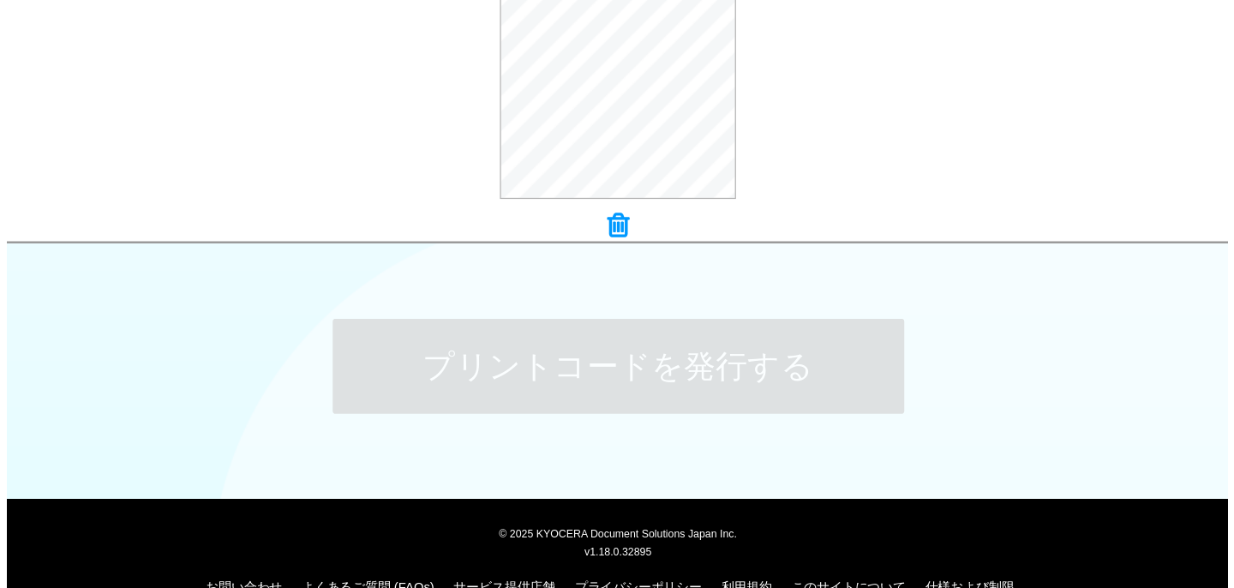
scroll to position [0, 0]
